Goal: Transaction & Acquisition: Book appointment/travel/reservation

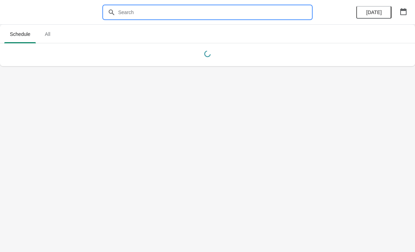
click at [224, 13] on input "text" at bounding box center [215, 12] width 194 height 13
click at [49, 32] on span "All" at bounding box center [48, 34] width 18 height 13
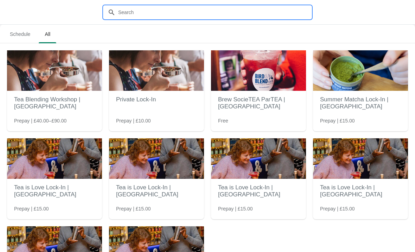
click at [273, 15] on input "text" at bounding box center [215, 12] width 194 height 13
type input "Guildford"
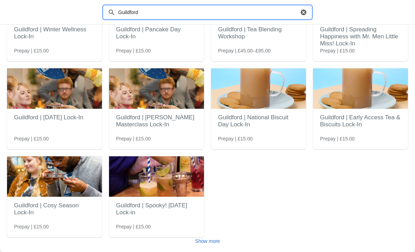
scroll to position [70, 0]
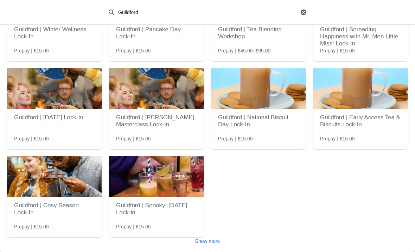
click at [215, 237] on button "Show more" at bounding box center [208, 241] width 31 height 13
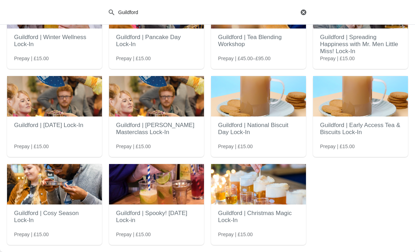
scroll to position [62, 0]
click at [282, 219] on h2 "Guildford | Christmas Magic Lock-In" at bounding box center [258, 216] width 81 height 21
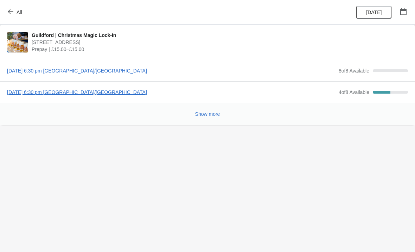
click at [11, 11] on icon "button" at bounding box center [11, 12] width 6 height 6
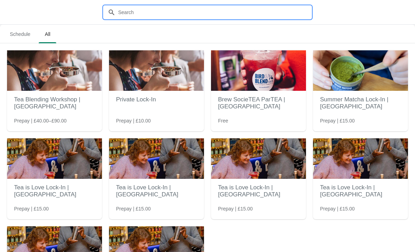
click at [138, 6] on input "text" at bounding box center [215, 12] width 194 height 13
type input "Guildford"
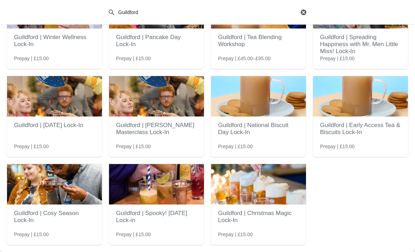
scroll to position [62, 0]
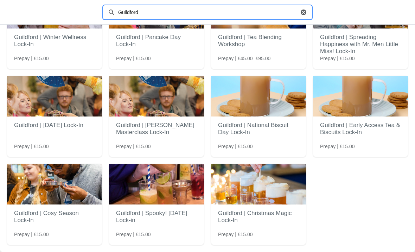
click at [269, 227] on h2 "Guildford | Christmas Magic Lock-In" at bounding box center [258, 216] width 81 height 21
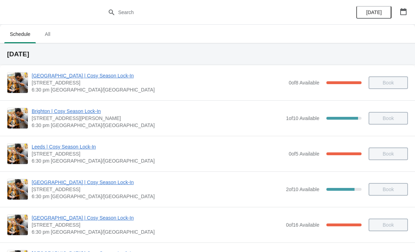
click at [56, 36] on span "All" at bounding box center [48, 34] width 18 height 13
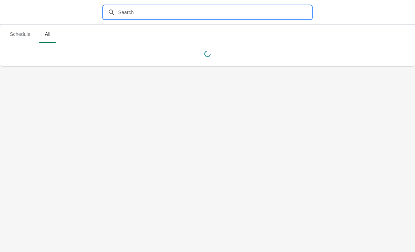
click at [194, 17] on input "text" at bounding box center [215, 12] width 194 height 13
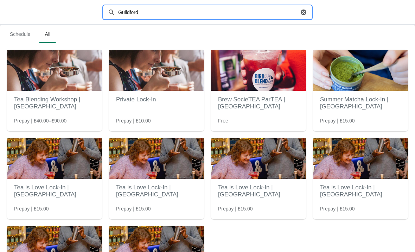
type input "Guildford"
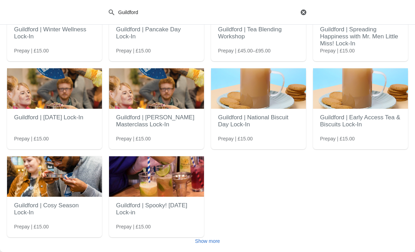
scroll to position [70, 0]
click at [218, 238] on button "Show more" at bounding box center [208, 241] width 31 height 13
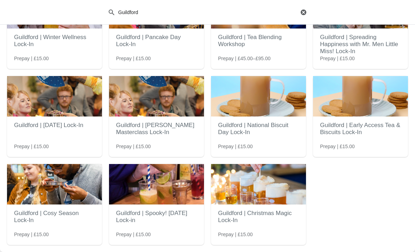
scroll to position [62, 0]
click at [276, 208] on h2 "Guildford | Christmas Magic Lock-In" at bounding box center [258, 216] width 81 height 21
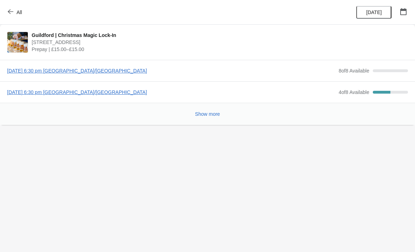
click at [109, 74] on span "[DATE] 6:30 pm [GEOGRAPHIC_DATA]/[GEOGRAPHIC_DATA]" at bounding box center [171, 70] width 328 height 7
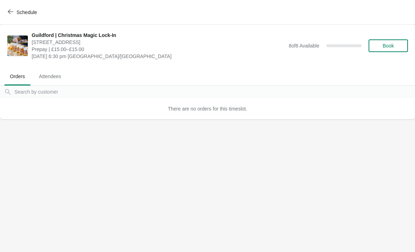
click at [390, 40] on button "Book" at bounding box center [388, 45] width 39 height 13
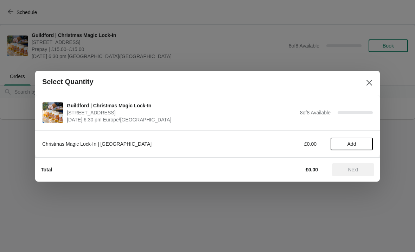
click at [362, 146] on span "Add" at bounding box center [352, 144] width 30 height 6
click at [367, 142] on icon at bounding box center [363, 143] width 7 height 7
click at [365, 173] on button "Next" at bounding box center [353, 169] width 42 height 13
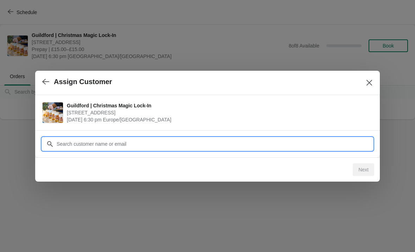
click at [255, 146] on input "Customer" at bounding box center [214, 144] width 317 height 13
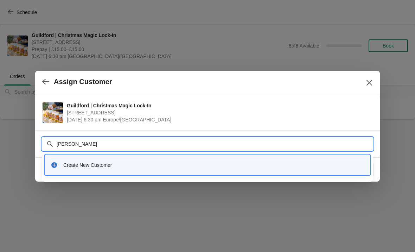
type input "[PERSON_NAME]"
click at [73, 160] on div "Create New Customer" at bounding box center [208, 165] width 320 height 14
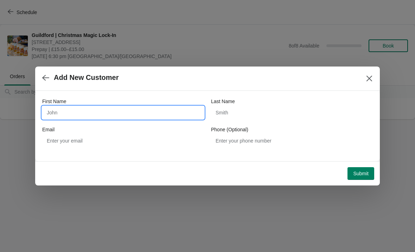
click at [67, 111] on input "First Name" at bounding box center [123, 112] width 162 height 13
type input "[PERSON_NAME]"
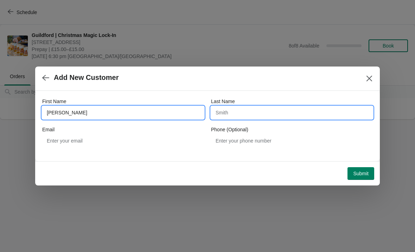
click at [271, 118] on input "Last Name" at bounding box center [292, 112] width 162 height 13
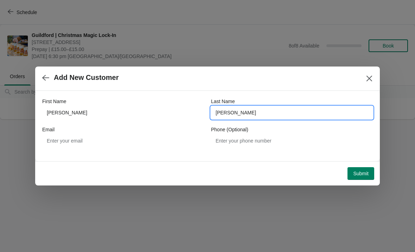
type input "[PERSON_NAME]"
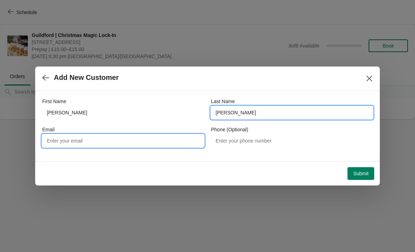
click at [78, 141] on input "Email" at bounding box center [123, 140] width 162 height 13
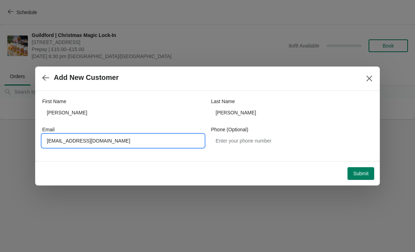
click at [69, 138] on input "[EMAIL_ADDRESS][DOMAIN_NAME]" at bounding box center [123, 140] width 162 height 13
click at [68, 138] on input "[EMAIL_ADDRESS][DOMAIN_NAME]" at bounding box center [123, 140] width 162 height 13
type input "[EMAIL_ADDRESS][DOMAIN_NAME]"
click at [364, 167] on button "Submit" at bounding box center [361, 173] width 27 height 13
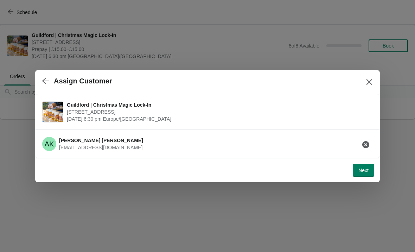
click at [356, 171] on button "Next" at bounding box center [363, 170] width 21 height 13
select select "No"
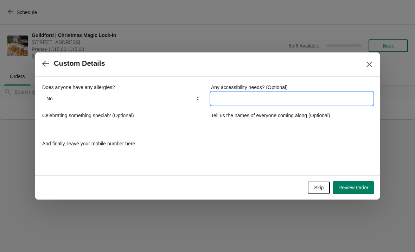
click at [294, 105] on input "Any accessibility needs? (Optional)" at bounding box center [292, 98] width 162 height 13
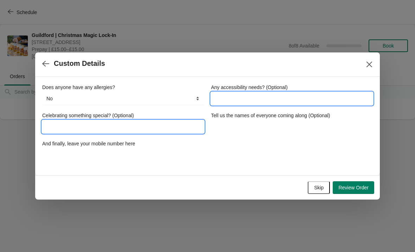
click at [185, 133] on input "Celebrating something special? (Optional)" at bounding box center [123, 126] width 162 height 13
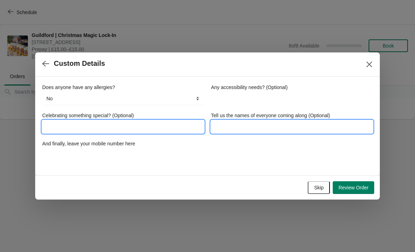
click at [316, 125] on input "Tell us the names of everyone coming along (Optional)" at bounding box center [292, 126] width 162 height 13
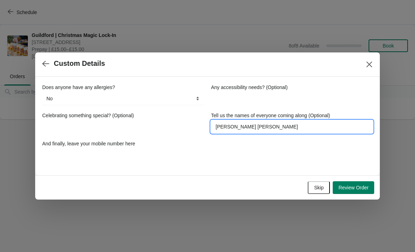
type input "[PERSON_NAME] [PERSON_NAME]"
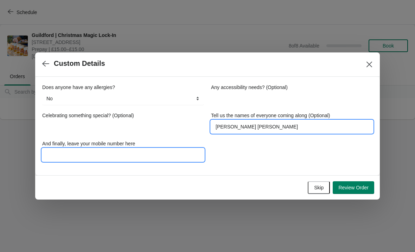
click at [190, 150] on input "And finally, leave your mobile number here" at bounding box center [123, 155] width 162 height 13
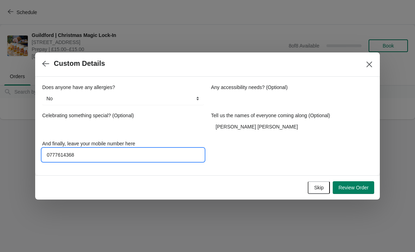
type input "07776143685"
click at [363, 191] on button "Review Order" at bounding box center [354, 187] width 42 height 13
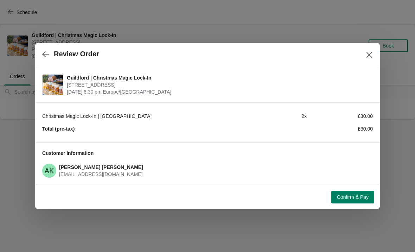
click at [357, 199] on span "Confirm & Pay" at bounding box center [353, 197] width 32 height 6
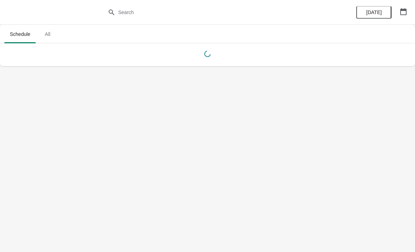
click at [53, 35] on span "All" at bounding box center [48, 34] width 18 height 13
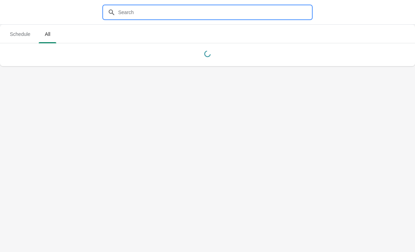
click at [200, 7] on input "text" at bounding box center [215, 12] width 194 height 13
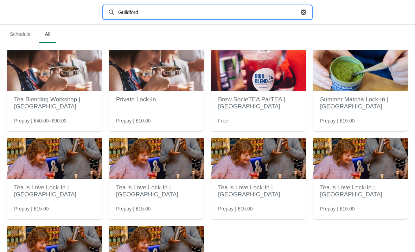
type input "Guildford"
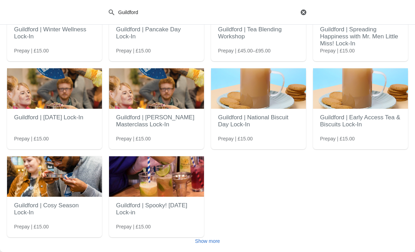
click at [212, 245] on button "Show more" at bounding box center [208, 241] width 31 height 13
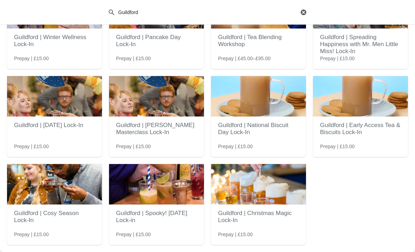
scroll to position [62, 0]
click at [271, 212] on h2 "Guildford | Christmas Magic Lock-In" at bounding box center [258, 216] width 81 height 21
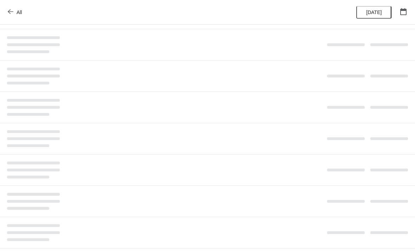
scroll to position [0, 0]
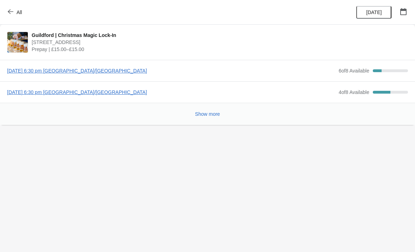
click at [120, 69] on span "[DATE] 6:30 pm [GEOGRAPHIC_DATA]/[GEOGRAPHIC_DATA]" at bounding box center [171, 70] width 328 height 7
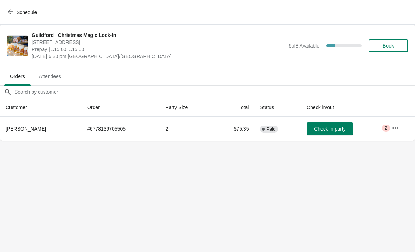
click at [402, 46] on button "Book" at bounding box center [388, 45] width 39 height 13
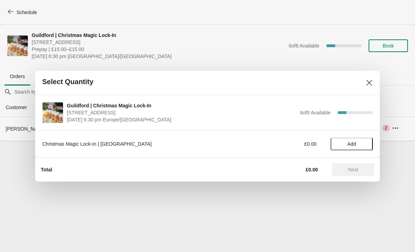
click at [357, 144] on span "Add" at bounding box center [352, 144] width 30 height 6
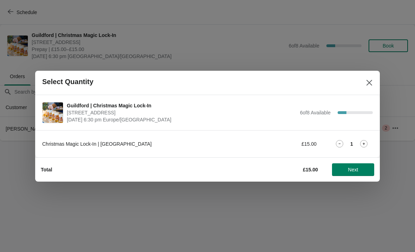
click at [366, 145] on icon at bounding box center [363, 143] width 7 height 7
click at [356, 169] on span "Next" at bounding box center [353, 170] width 10 height 6
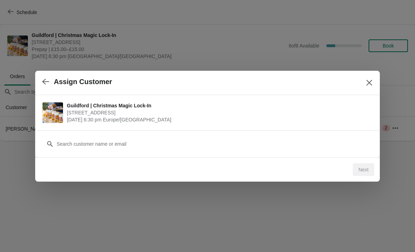
click at [281, 136] on div "Customer" at bounding box center [207, 141] width 331 height 20
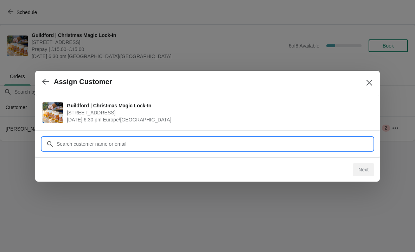
click at [291, 146] on input "Customer" at bounding box center [214, 144] width 317 height 13
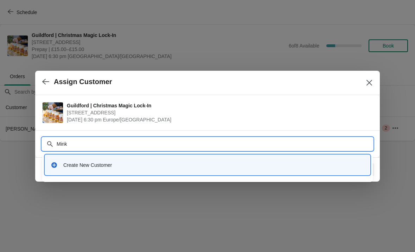
type input "Mink"
click at [73, 167] on div "Create New Customer" at bounding box center [213, 165] width 301 height 7
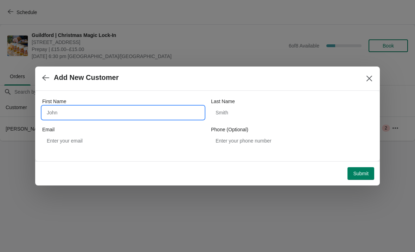
click at [74, 114] on input "First Name" at bounding box center [123, 112] width 162 height 13
type input "Kate"
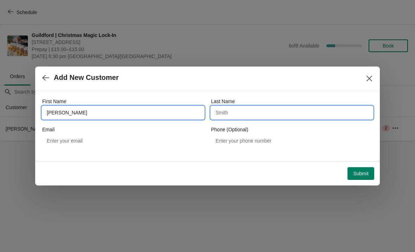
click at [269, 112] on input "Last Name" at bounding box center [292, 112] width 162 height 13
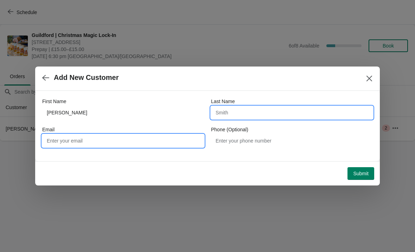
click at [169, 146] on input "Email" at bounding box center [123, 140] width 162 height 13
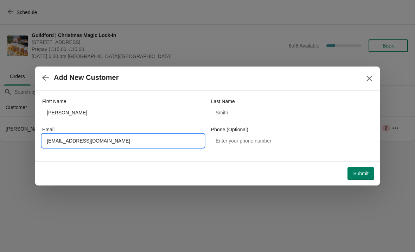
type input "Kat_mg_anderson@hotmail.com"
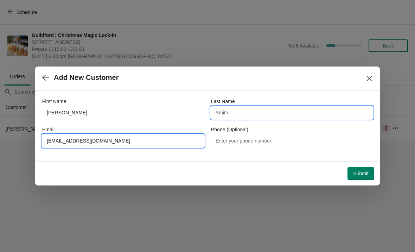
click at [302, 114] on input "Last Name" at bounding box center [292, 112] width 162 height 13
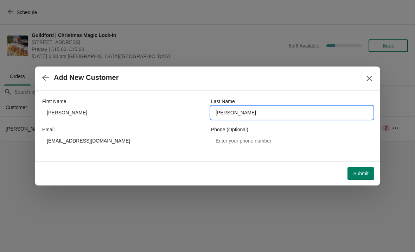
type input "Anderson"
click at [361, 177] on button "Submit" at bounding box center [361, 173] width 27 height 13
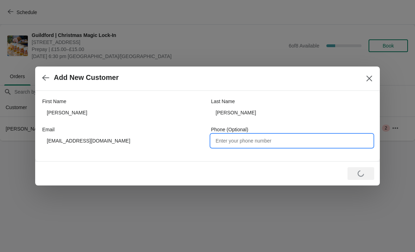
click at [307, 146] on input "Phone (Optional)" at bounding box center [292, 140] width 162 height 13
click at [365, 177] on div "Loading Submit" at bounding box center [361, 173] width 27 height 13
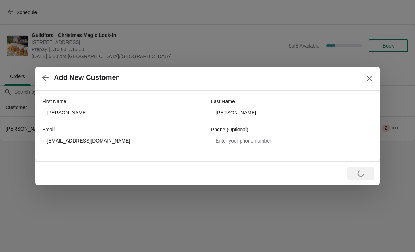
click at [51, 78] on button "button" at bounding box center [45, 78] width 13 height 14
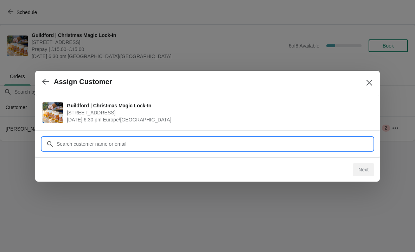
click at [288, 147] on input "Customer" at bounding box center [214, 144] width 317 height 13
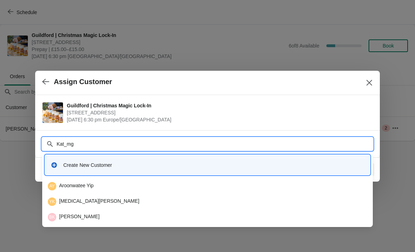
type input "Kat_mg_"
